Goal: Task Accomplishment & Management: Complete application form

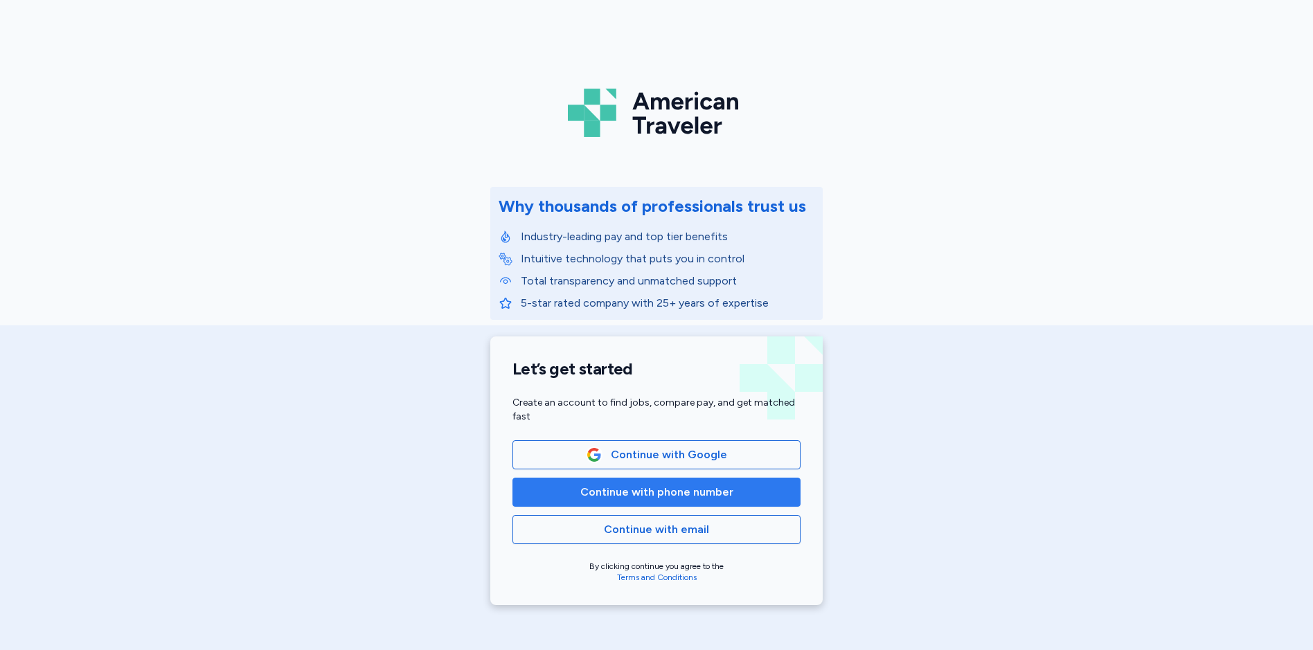
click at [614, 501] on button "Continue with phone number" at bounding box center [656, 492] width 288 height 29
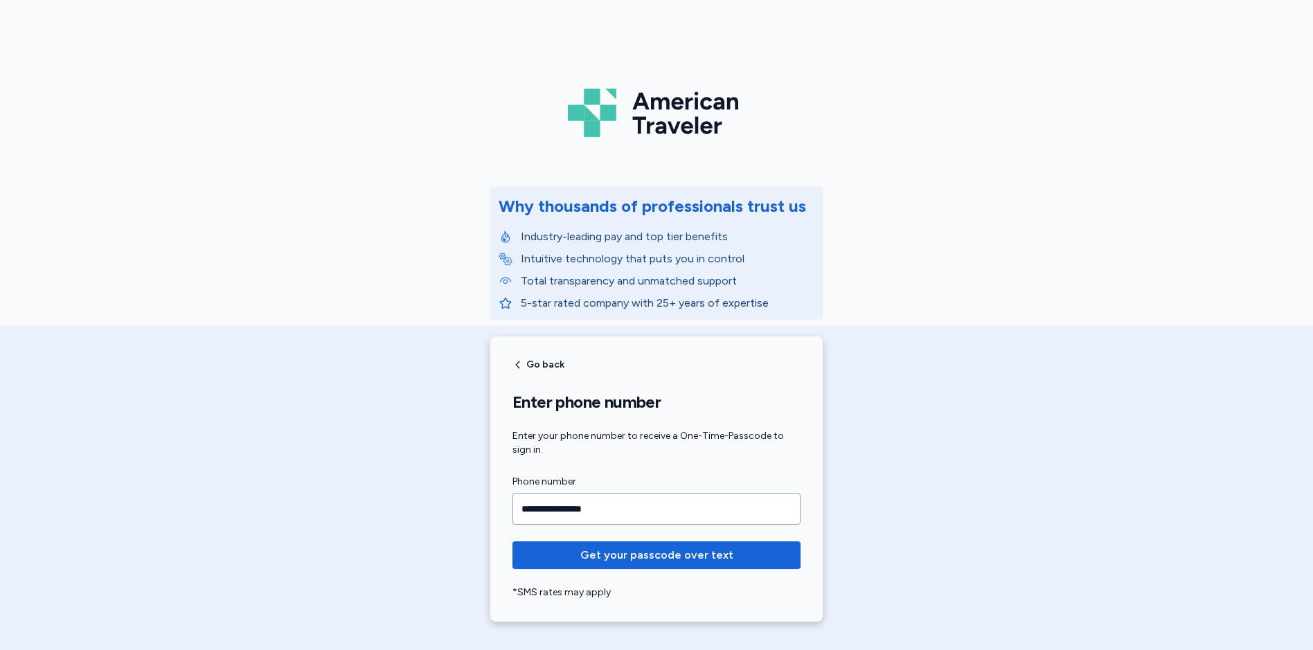
type input "**********"
click at [512, 541] on button "Get your passcode over text" at bounding box center [656, 555] width 288 height 28
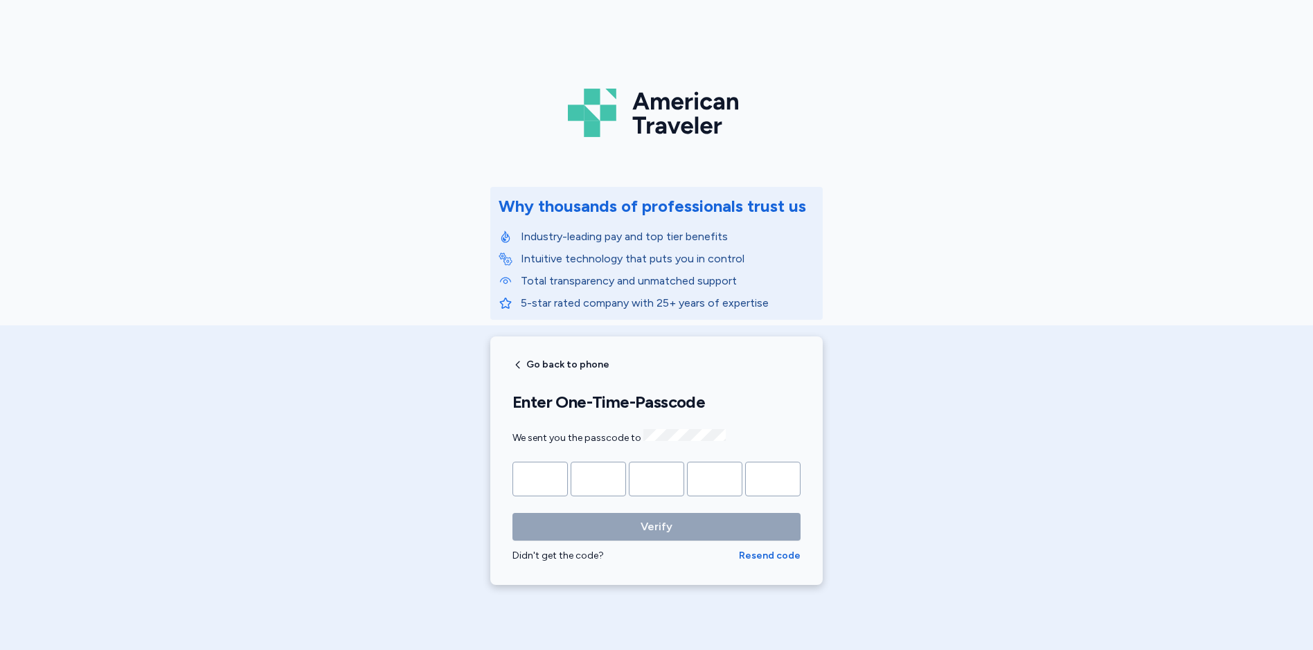
type input "*"
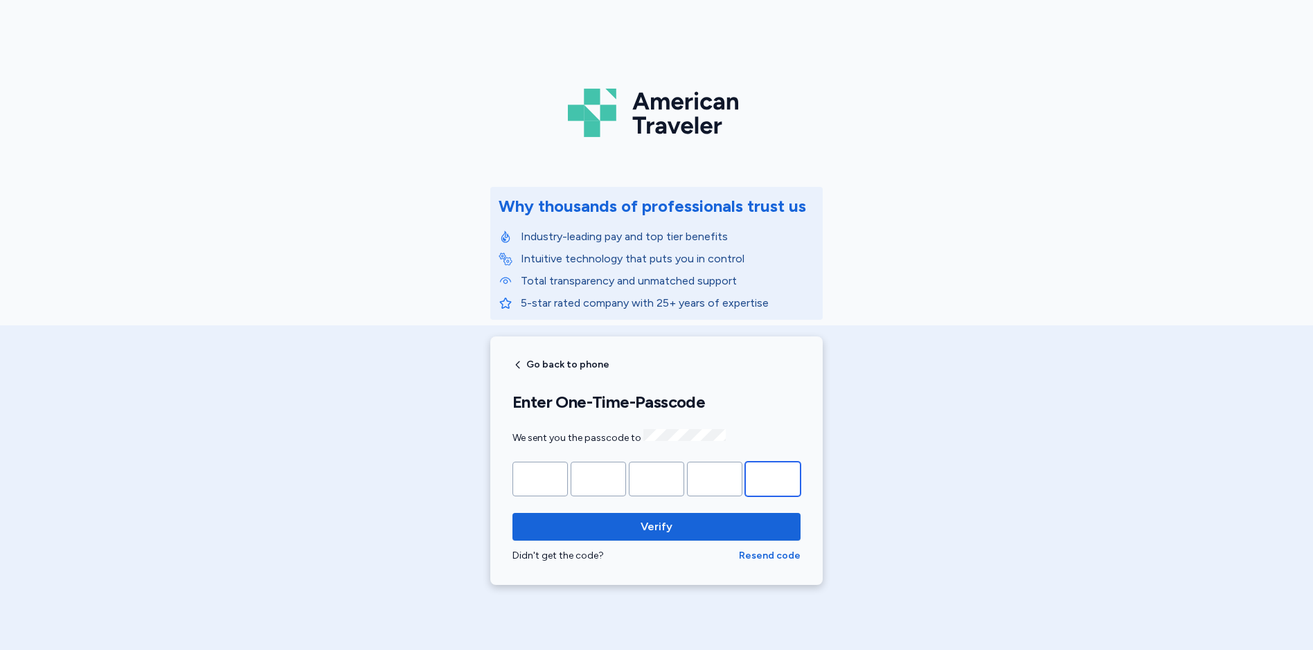
type input "*"
click at [512, 513] on button "Verify" at bounding box center [656, 527] width 288 height 28
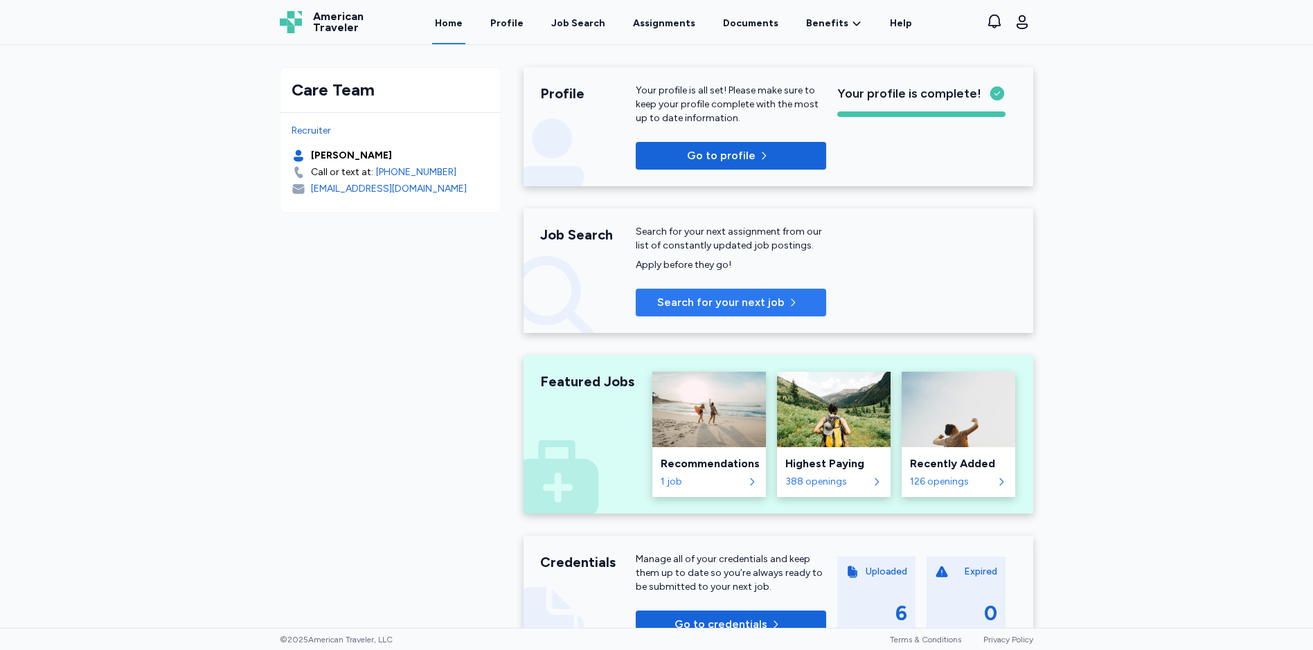
click at [722, 307] on span "Search for your next job" at bounding box center [720, 302] width 127 height 17
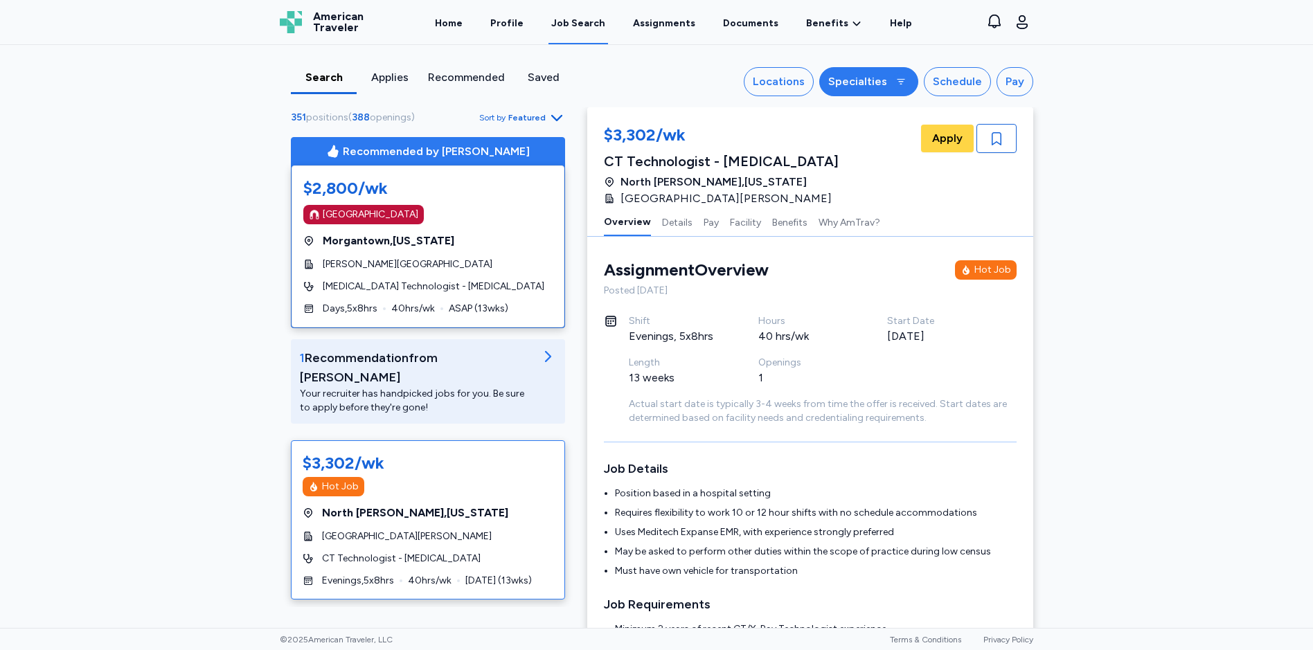
click at [871, 85] on div "Specialties" at bounding box center [857, 81] width 59 height 17
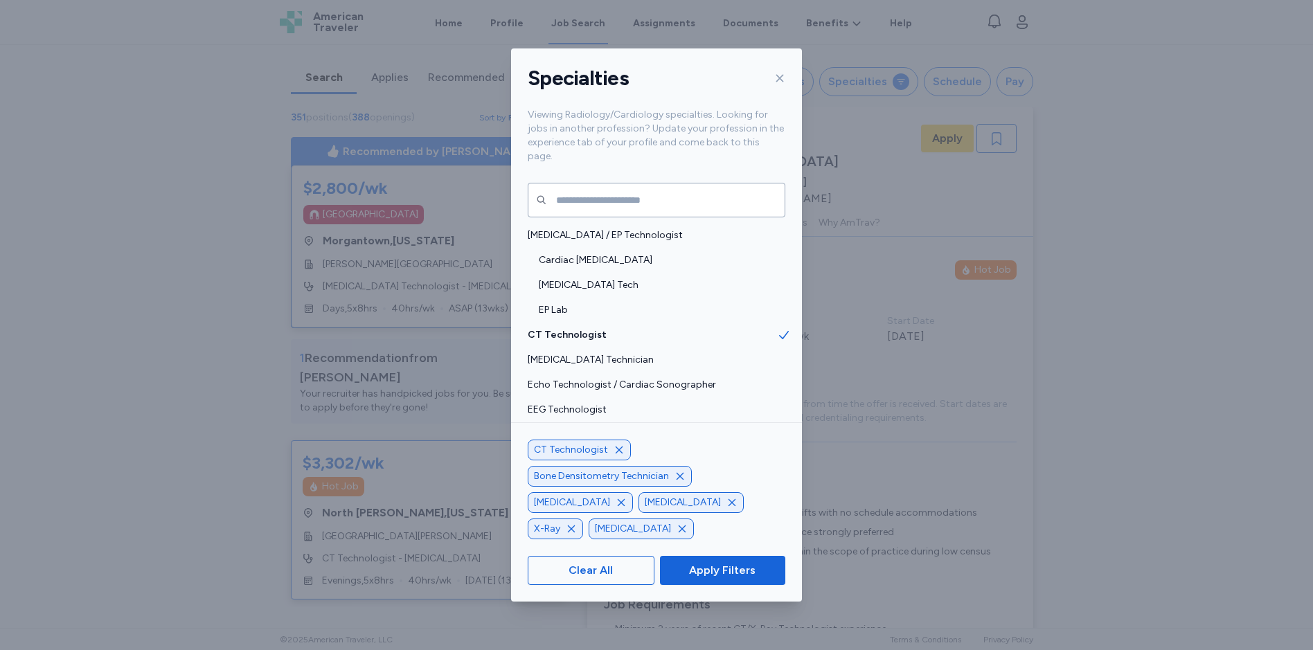
click at [618, 456] on icon "button" at bounding box center [618, 450] width 11 height 11
